Goal: Task Accomplishment & Management: Manage account settings

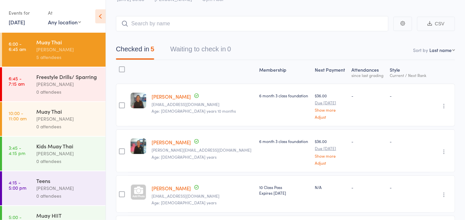
scroll to position [37, 0]
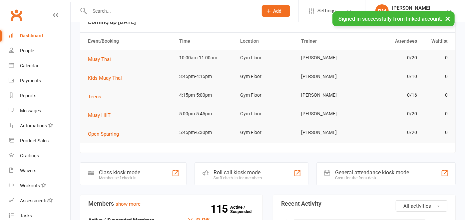
scroll to position [74, 0]
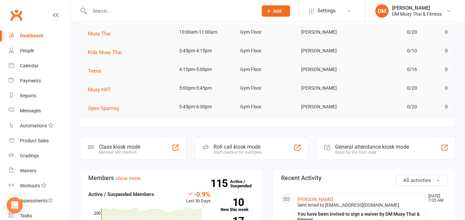
click at [218, 148] on div "Roll call kiosk mode" at bounding box center [237, 146] width 48 height 6
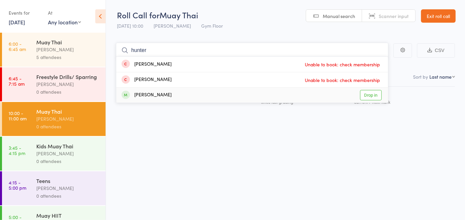
type input "hunter"
click at [193, 95] on div "[PERSON_NAME] Drop in" at bounding box center [252, 95] width 272 height 15
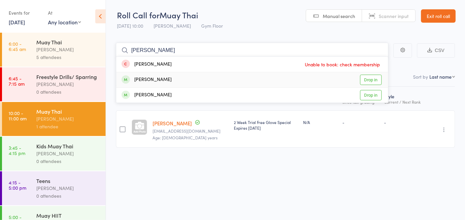
type input "[PERSON_NAME]"
click at [161, 77] on div "[PERSON_NAME]" at bounding box center [146, 80] width 50 height 8
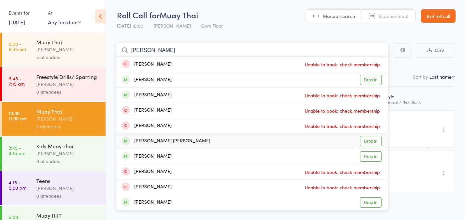
type input "[PERSON_NAME]"
click at [176, 141] on div "[PERSON_NAME] [PERSON_NAME] Drop in" at bounding box center [252, 140] width 272 height 15
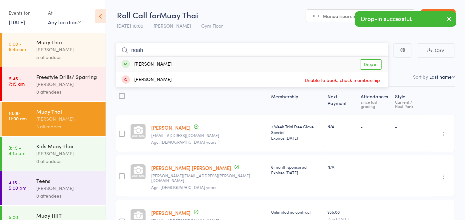
type input "noah"
click at [195, 68] on div "[PERSON_NAME] Drop in" at bounding box center [252, 64] width 272 height 15
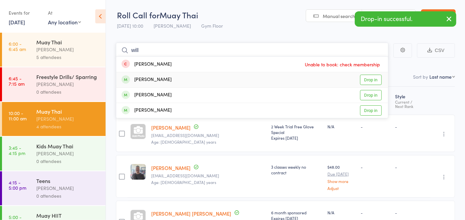
type input "will"
click at [182, 77] on div "[PERSON_NAME] Drop in" at bounding box center [252, 79] width 272 height 15
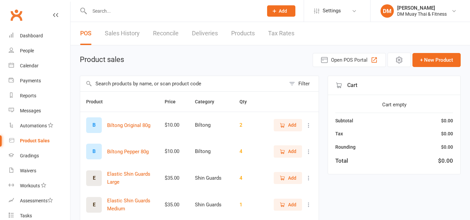
select select "100"
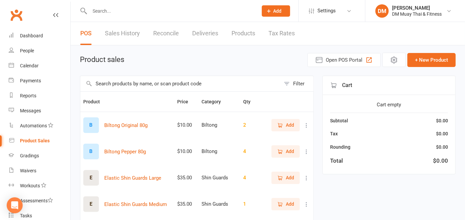
click at [171, 33] on link "Reconcile" at bounding box center [166, 33] width 26 height 23
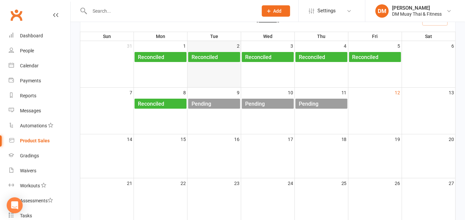
scroll to position [74, 0]
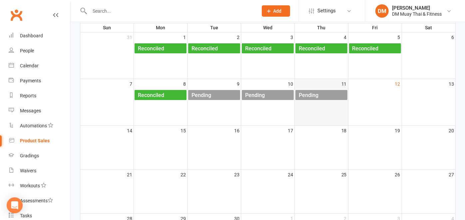
click at [303, 94] on div "Pending" at bounding box center [308, 95] width 20 height 11
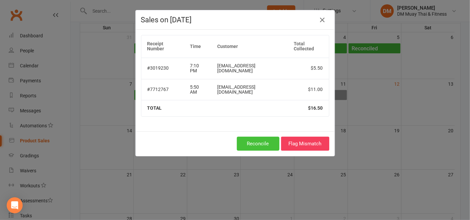
click at [257, 142] on button "Reconcile" at bounding box center [258, 143] width 43 height 14
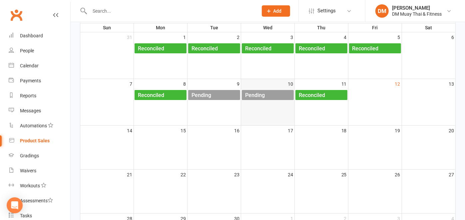
click at [273, 95] on div "Pending" at bounding box center [269, 95] width 49 height 11
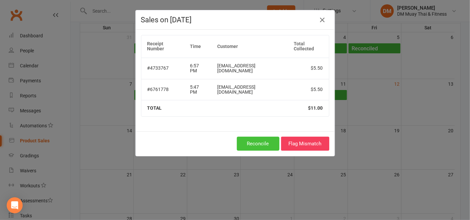
click at [244, 139] on button "Reconcile" at bounding box center [258, 143] width 43 height 14
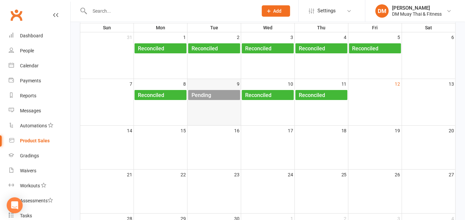
click at [223, 97] on div "Pending" at bounding box center [215, 95] width 49 height 11
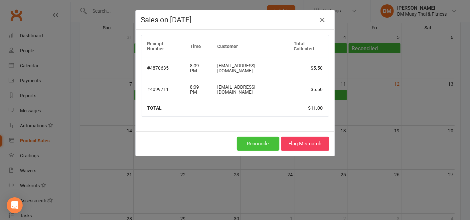
click at [248, 138] on button "Reconcile" at bounding box center [258, 143] width 43 height 14
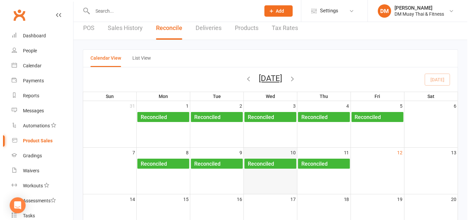
scroll to position [0, 0]
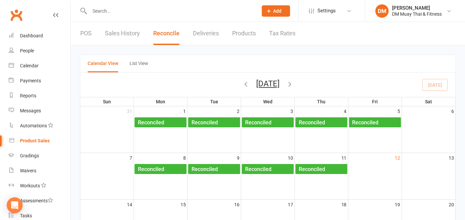
click at [90, 38] on link "POS" at bounding box center [85, 33] width 11 height 23
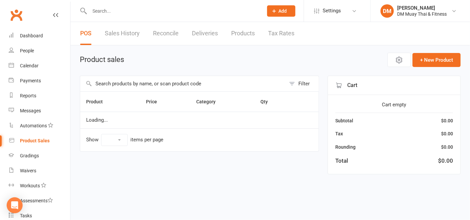
select select "100"
